Goal: Find specific page/section: Find specific page/section

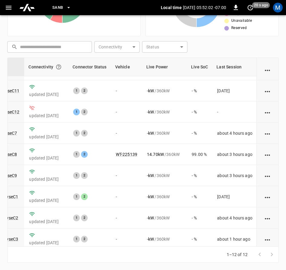
scroll to position [92, 70]
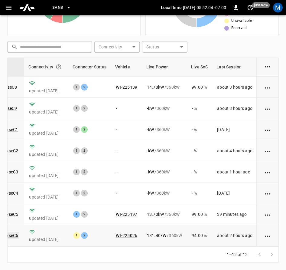
click at [10, 232] on link "ca-sb-sw-evseC6" at bounding box center [2, 235] width 35 height 7
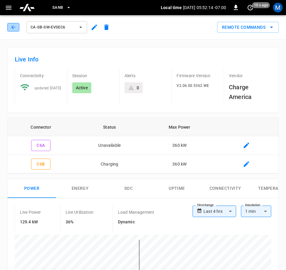
click at [18, 24] on button "button" at bounding box center [13, 27] width 12 height 8
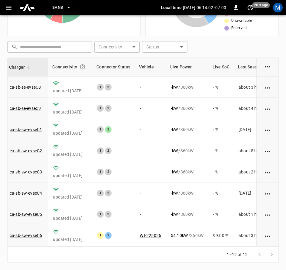
scroll to position [92, 45]
click at [31, 234] on td "ca-sb-sw-evseC6" at bounding box center [26, 235] width 43 height 21
click at [32, 233] on link "ca-sb-sw-evseC6" at bounding box center [26, 235] width 35 height 7
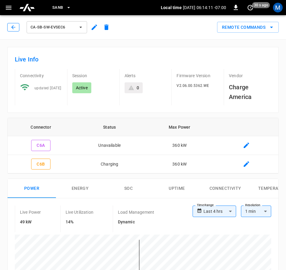
click at [14, 25] on icon "button" at bounding box center [13, 27] width 6 height 6
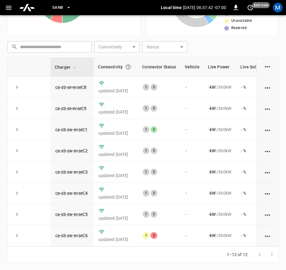
scroll to position [92, 0]
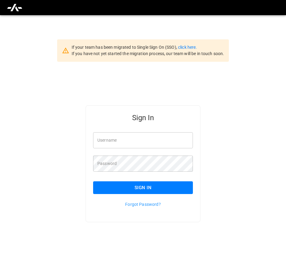
type input "**********"
click at [147, 188] on button "Sign In" at bounding box center [143, 187] width 100 height 13
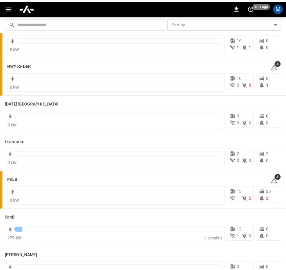
scroll to position [61, 0]
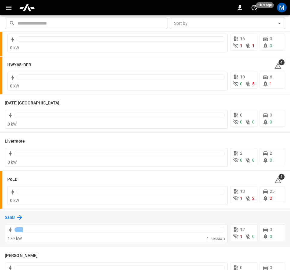
click at [13, 219] on h6 "SanB" at bounding box center [10, 217] width 10 height 7
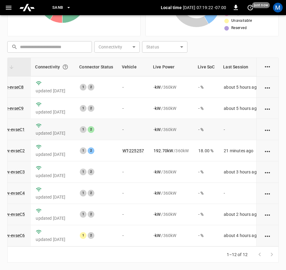
scroll to position [92, 63]
